Goal: Information Seeking & Learning: Find specific fact

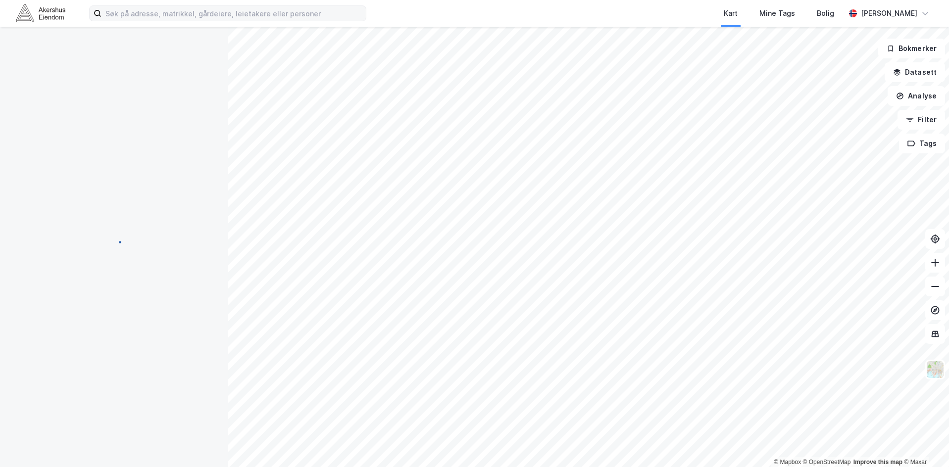
scroll to position [1, 0]
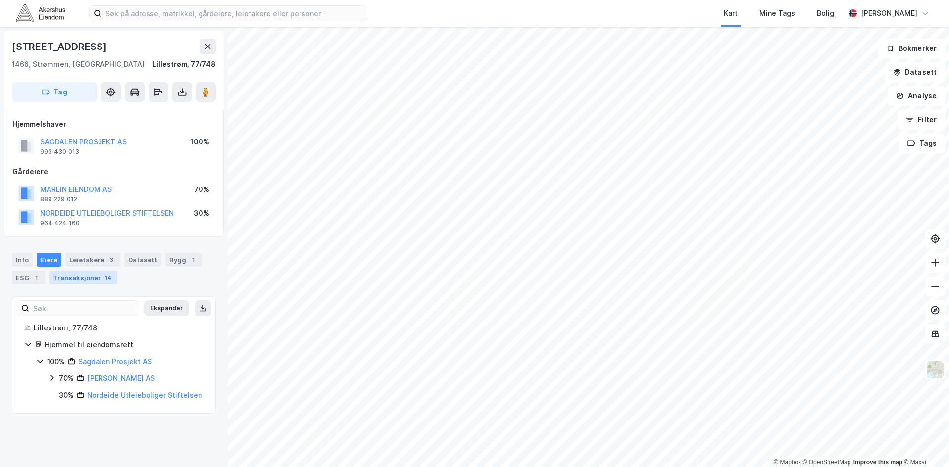
click at [75, 276] on div "Transaksjoner 14" at bounding box center [83, 278] width 68 height 14
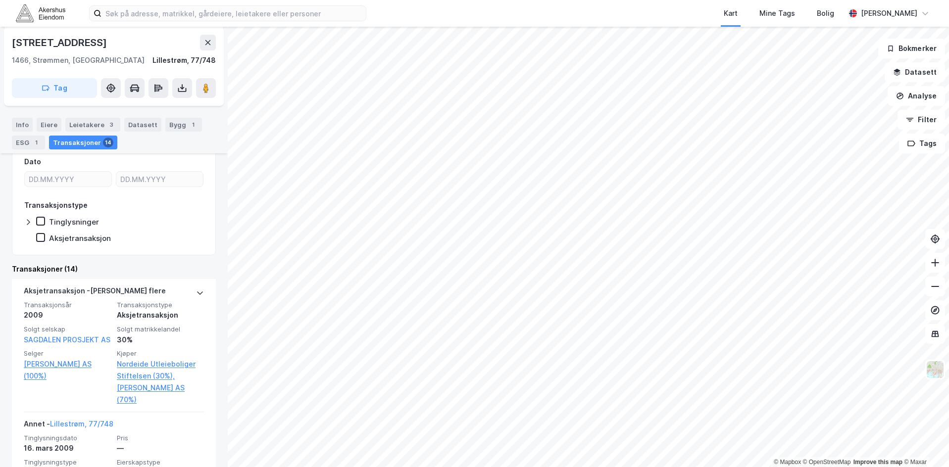
scroll to position [198, 0]
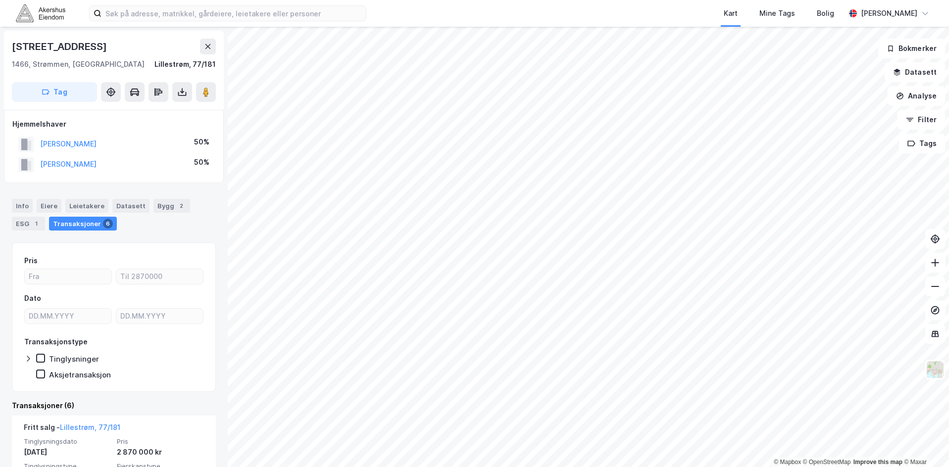
click at [74, 226] on div "Transaksjoner 6" at bounding box center [83, 224] width 68 height 14
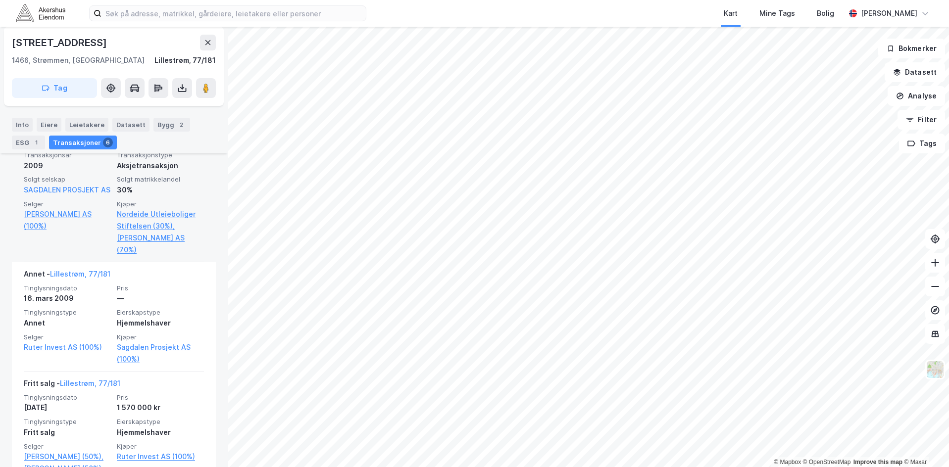
scroll to position [347, 0]
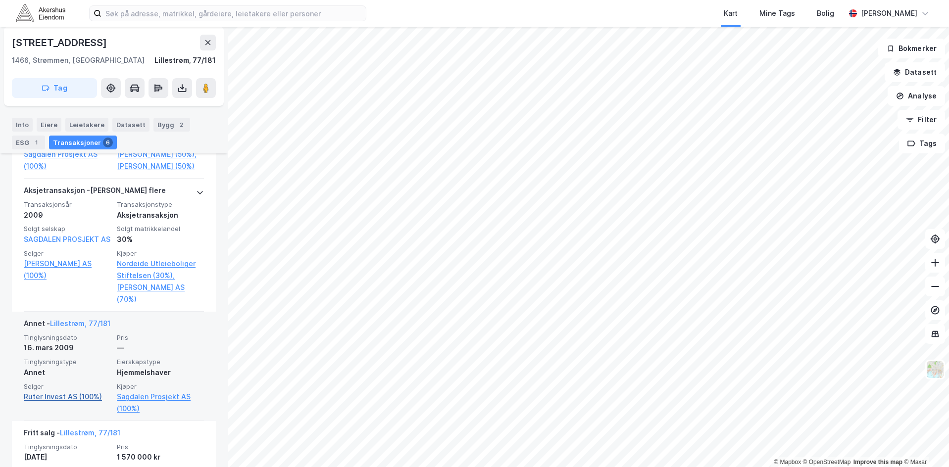
click at [65, 403] on link "Ruter Invest AS (100%)" at bounding box center [67, 397] width 87 height 12
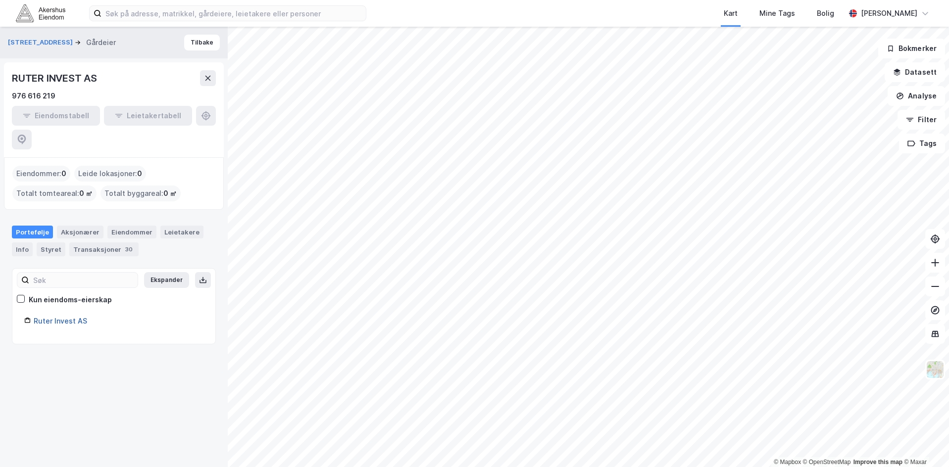
click at [58, 317] on link "Ruter Invest AS" at bounding box center [60, 321] width 53 height 8
click at [75, 317] on link "Ruter Invest AS" at bounding box center [60, 321] width 53 height 8
click at [100, 243] on div "Transaksjoner 30" at bounding box center [103, 250] width 69 height 14
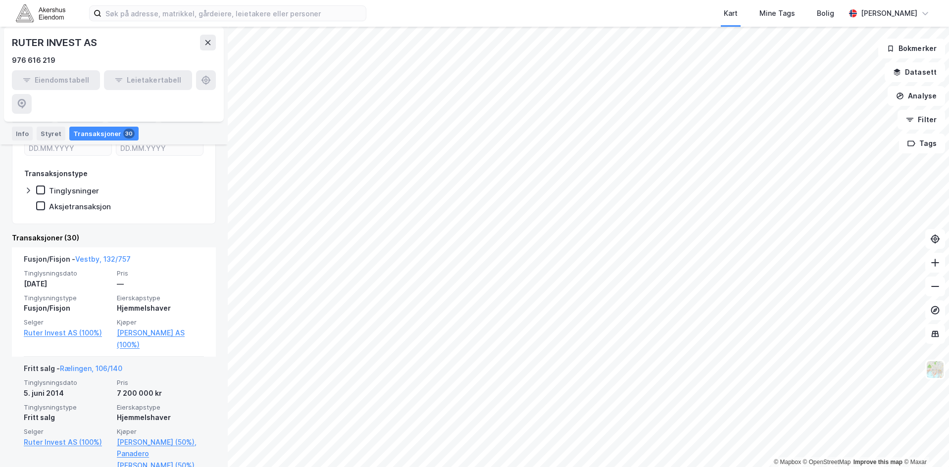
scroll to position [198, 0]
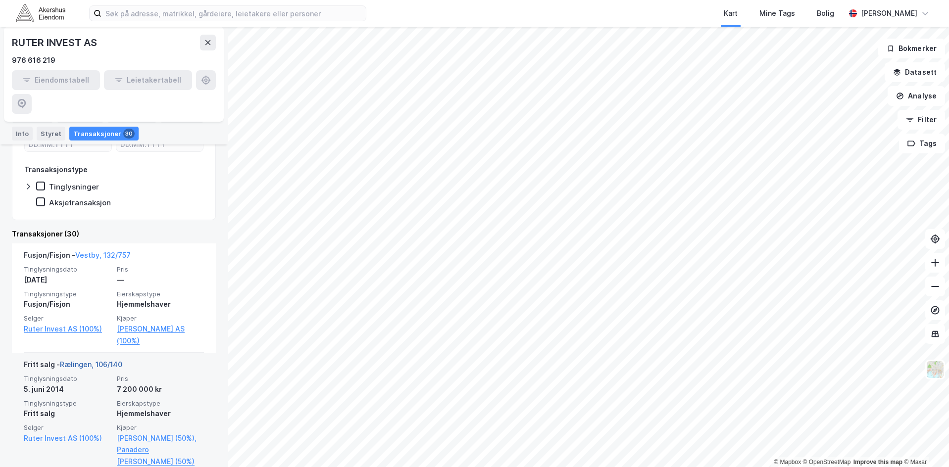
click at [86, 360] on link "Rælingen, 106/140" at bounding box center [91, 364] width 62 height 8
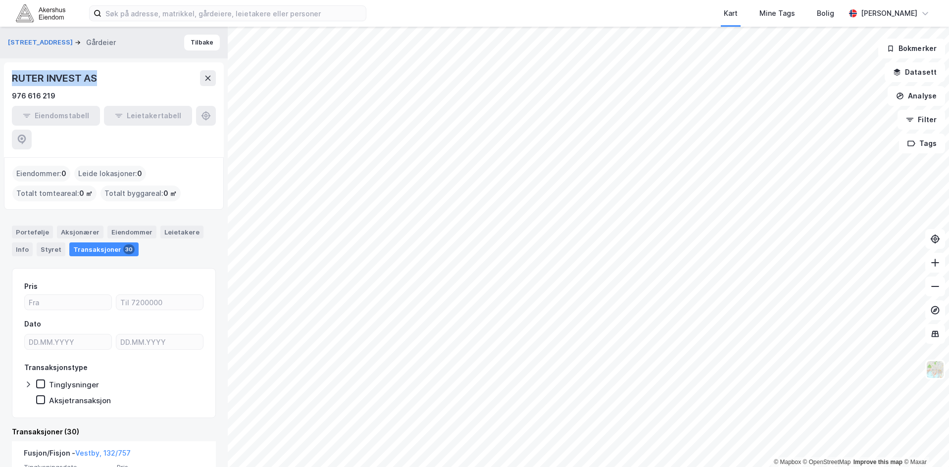
drag, startPoint x: 106, startPoint y: 74, endPoint x: 8, endPoint y: 74, distance: 98.5
click at [8, 74] on div "RUTER INVEST AS 976 616 219 Eiendomstabell Leietakertabell" at bounding box center [114, 109] width 220 height 95
copy div "RUTER INVEST AS"
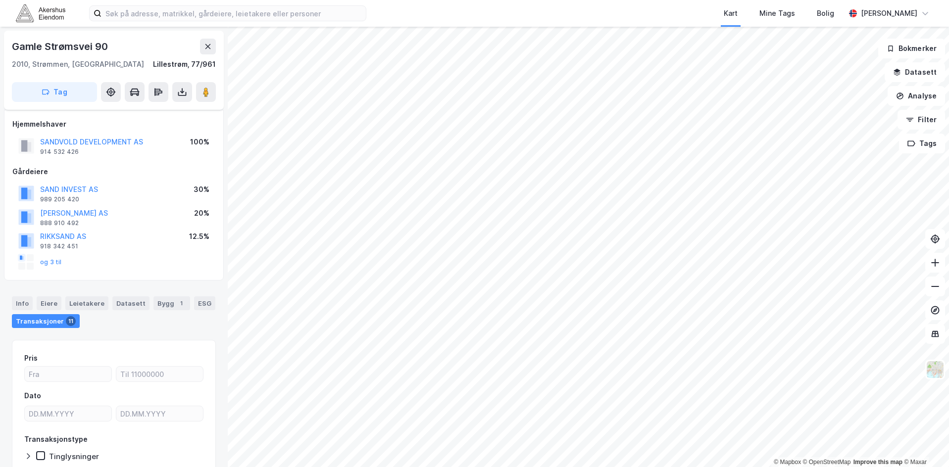
scroll to position [58, 0]
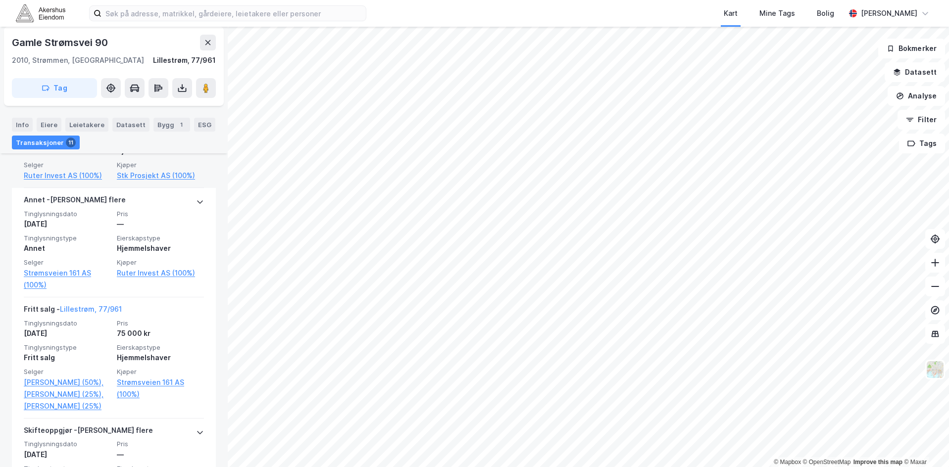
scroll to position [702, 0]
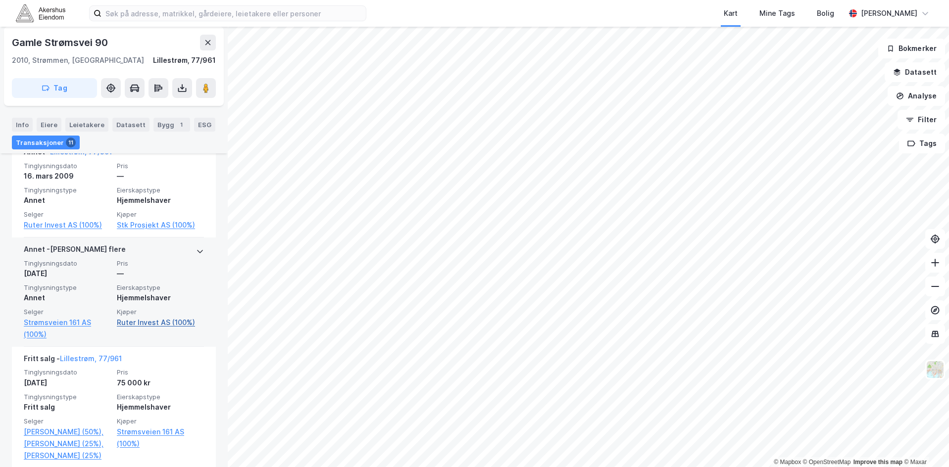
click at [150, 321] on link "Ruter Invest AS (100%)" at bounding box center [160, 323] width 87 height 12
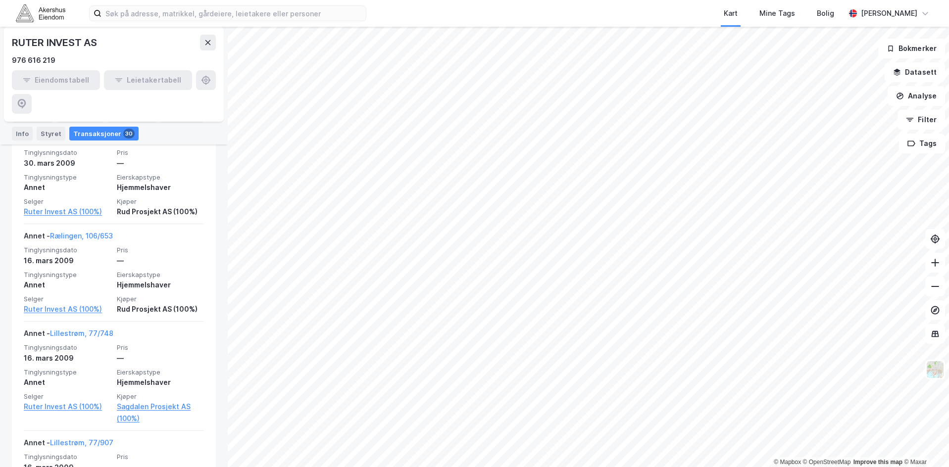
scroll to position [545, 0]
